Goal: Task Accomplishment & Management: Manage account settings

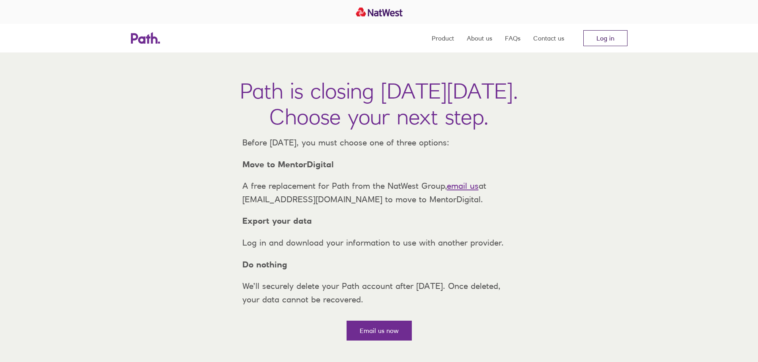
click at [613, 36] on link "Log in" at bounding box center [605, 38] width 44 height 16
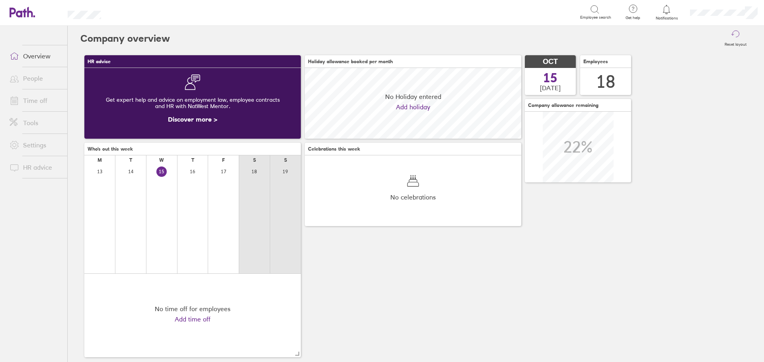
scroll to position [71, 216]
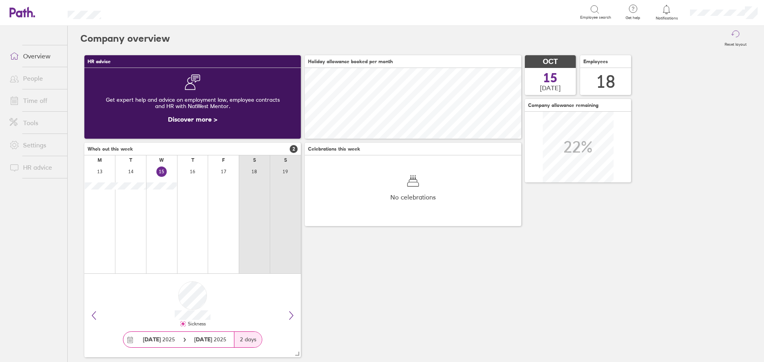
click at [38, 100] on link "Time off" at bounding box center [35, 101] width 64 height 16
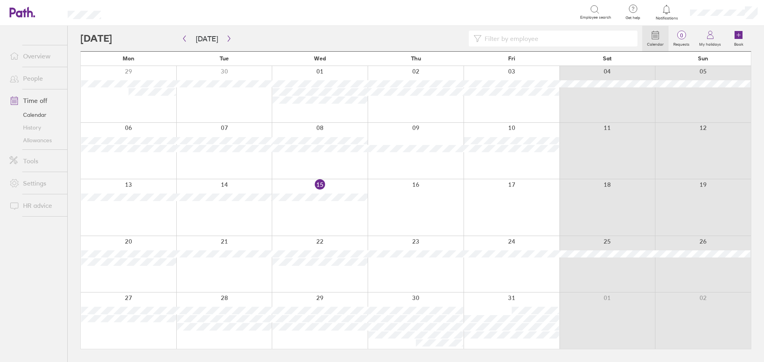
click at [32, 88] on li "People" at bounding box center [33, 78] width 67 height 22
click at [37, 77] on link "People" at bounding box center [35, 78] width 64 height 16
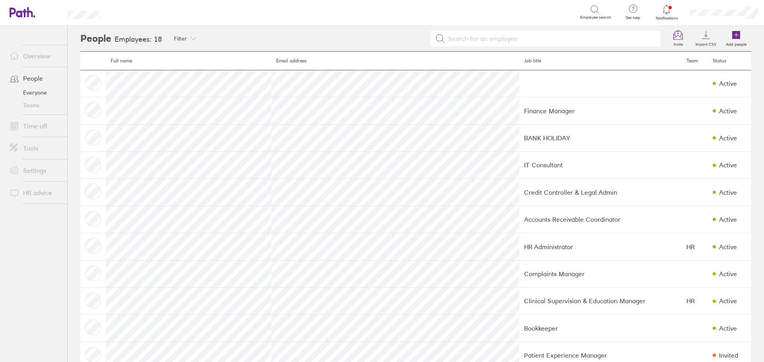
click at [32, 126] on link "Time off" at bounding box center [35, 126] width 64 height 16
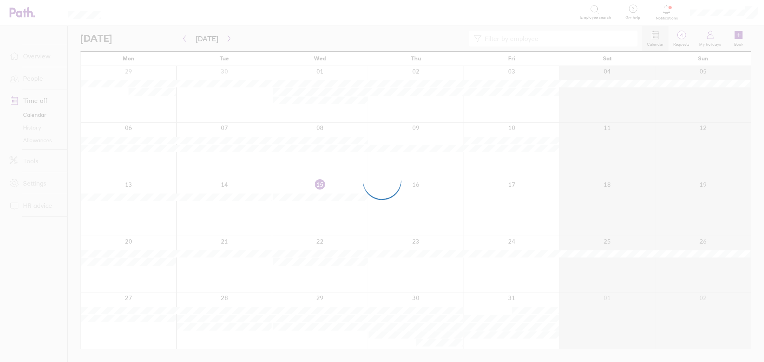
click at [47, 141] on div at bounding box center [382, 181] width 764 height 362
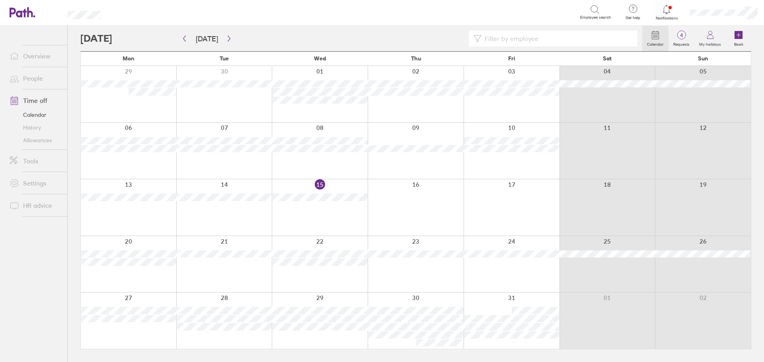
click at [41, 144] on link "Allowances" at bounding box center [35, 140] width 64 height 13
click at [183, 40] on icon "button" at bounding box center [184, 38] width 6 height 6
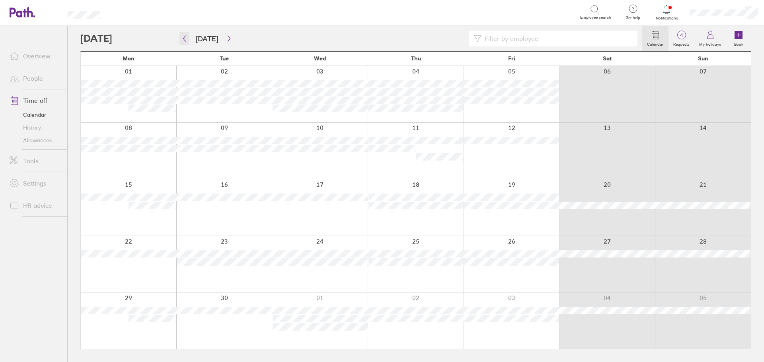
click at [182, 43] on button "button" at bounding box center [184, 38] width 10 height 13
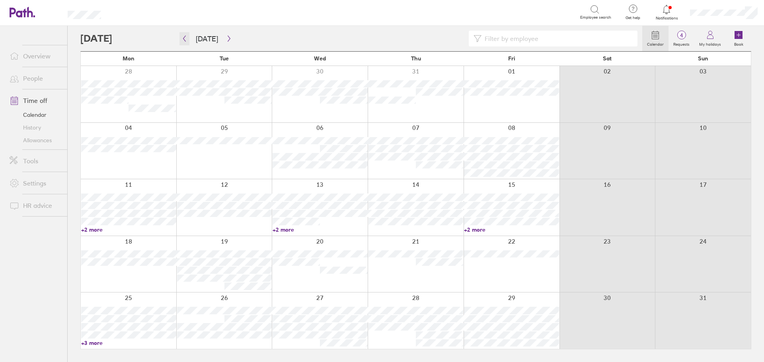
click at [181, 43] on button "button" at bounding box center [184, 38] width 10 height 13
